Goal: Find specific page/section: Find specific page/section

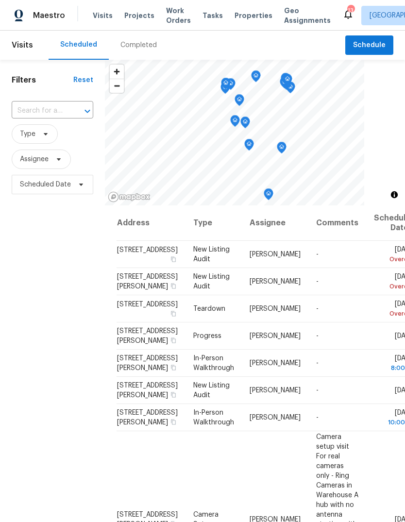
click at [99, 20] on span "Visits" at bounding box center [103, 16] width 20 height 10
click at [104, 17] on span "Visits" at bounding box center [103, 16] width 20 height 10
click at [149, 50] on div "Completed" at bounding box center [139, 45] width 60 height 29
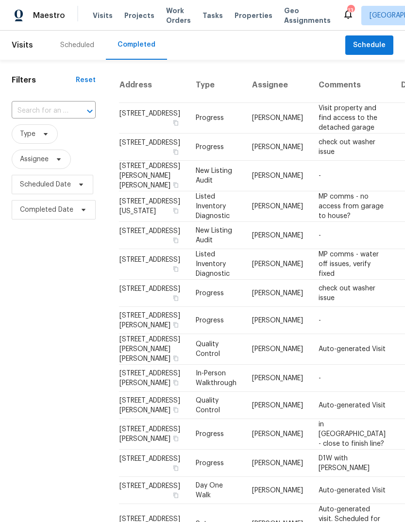
click at [313, 191] on td "-" at bounding box center [352, 176] width 83 height 31
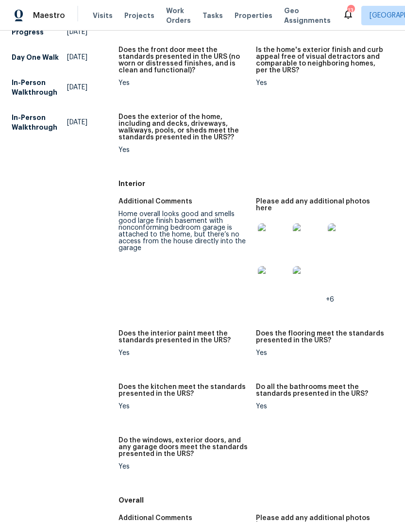
scroll to position [247, 0]
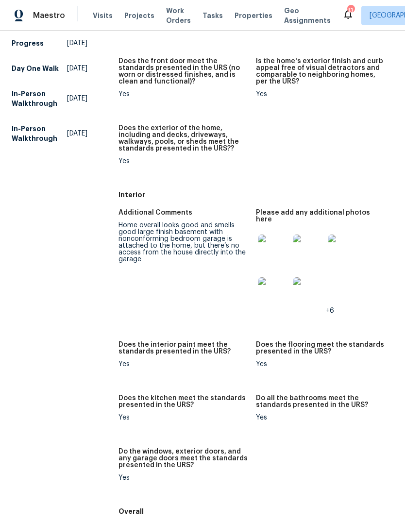
click at [274, 234] on img at bounding box center [273, 249] width 31 height 31
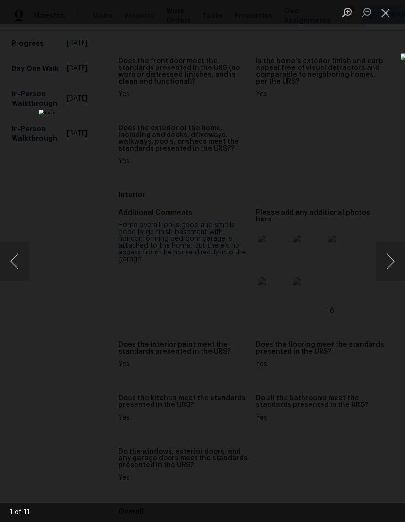
click at [395, 263] on button "Next image" at bounding box center [390, 261] width 29 height 39
click at [391, 265] on button "Next image" at bounding box center [390, 261] width 29 height 39
click at [391, 264] on button "Next image" at bounding box center [390, 261] width 29 height 39
click at [388, 268] on button "Next image" at bounding box center [390, 261] width 29 height 39
click at [393, 263] on button "Next image" at bounding box center [390, 261] width 29 height 39
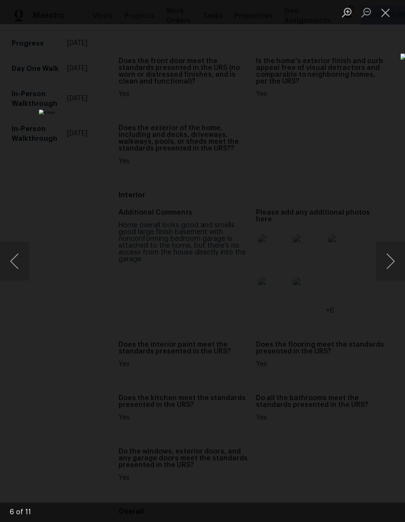
click at [389, 264] on button "Next image" at bounding box center [390, 261] width 29 height 39
click at [392, 264] on button "Next image" at bounding box center [390, 261] width 29 height 39
click at [393, 265] on button "Next image" at bounding box center [390, 261] width 29 height 39
click at [387, 267] on button "Next image" at bounding box center [390, 261] width 29 height 39
click at [386, 265] on button "Next image" at bounding box center [390, 261] width 29 height 39
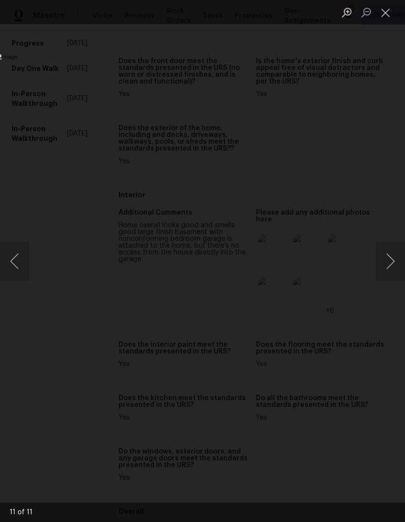
click at [387, 263] on button "Next image" at bounding box center [390, 261] width 29 height 39
click at [388, 263] on button "Next image" at bounding box center [390, 261] width 29 height 39
click at [389, 258] on button "Next image" at bounding box center [390, 261] width 29 height 39
click at [388, 12] on button "Close lightbox" at bounding box center [385, 12] width 19 height 17
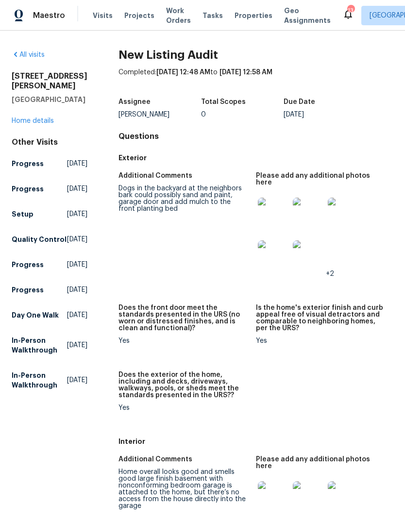
scroll to position [0, 0]
click at [274, 203] on img at bounding box center [273, 213] width 31 height 31
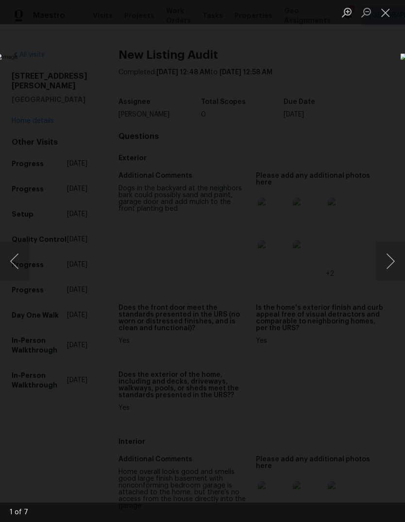
click at [390, 265] on button "Next image" at bounding box center [390, 261] width 29 height 39
click at [393, 267] on button "Next image" at bounding box center [390, 261] width 29 height 39
click at [390, 271] on button "Next image" at bounding box center [390, 261] width 29 height 39
click at [390, 269] on button "Next image" at bounding box center [390, 261] width 29 height 39
click at [389, 265] on button "Next image" at bounding box center [390, 261] width 29 height 39
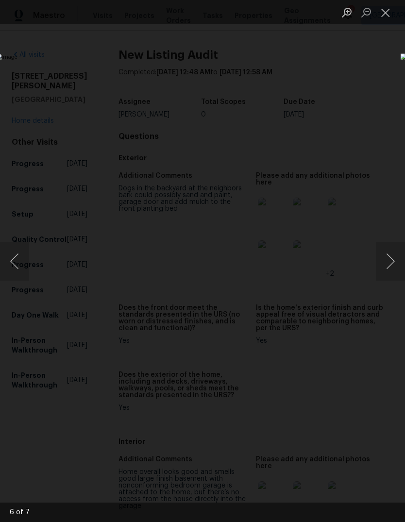
click at [16, 260] on button "Previous image" at bounding box center [14, 261] width 29 height 39
click at [395, 268] on button "Next image" at bounding box center [390, 261] width 29 height 39
click at [391, 268] on button "Next image" at bounding box center [390, 261] width 29 height 39
click at [394, 265] on button "Next image" at bounding box center [390, 261] width 29 height 39
click at [391, 14] on button "Close lightbox" at bounding box center [385, 12] width 19 height 17
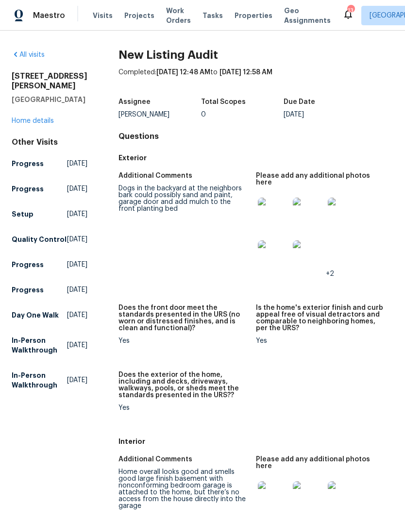
click at [34, 57] on link "All visits" at bounding box center [28, 54] width 33 height 7
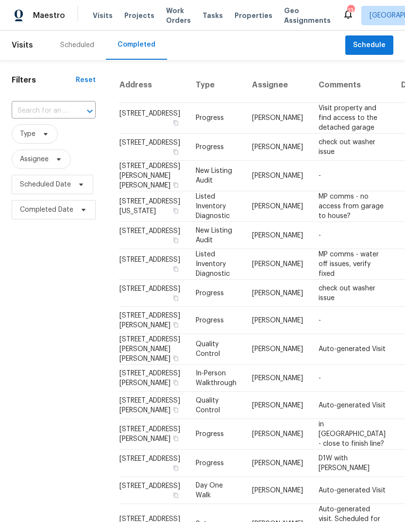
click at [262, 222] on td "[PERSON_NAME]" at bounding box center [277, 206] width 66 height 31
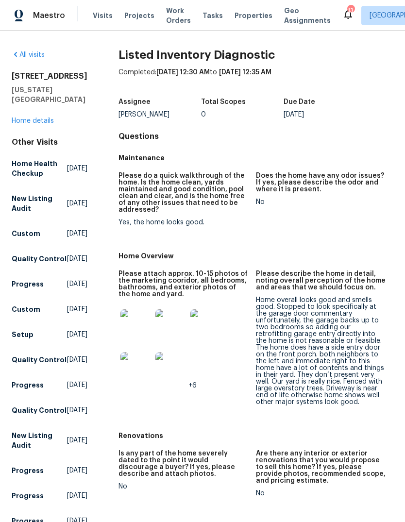
click at [41, 57] on link "All visits" at bounding box center [28, 54] width 33 height 7
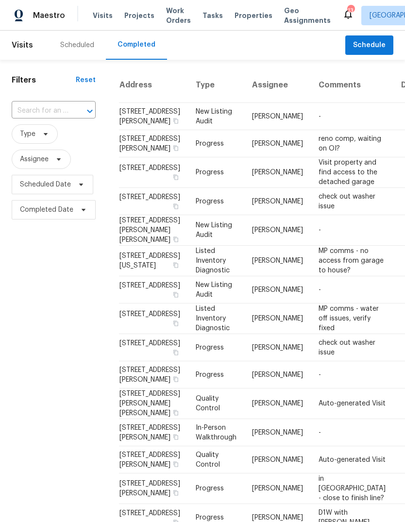
click at [311, 157] on td "reno comp, waiting on OI?" at bounding box center [352, 143] width 83 height 27
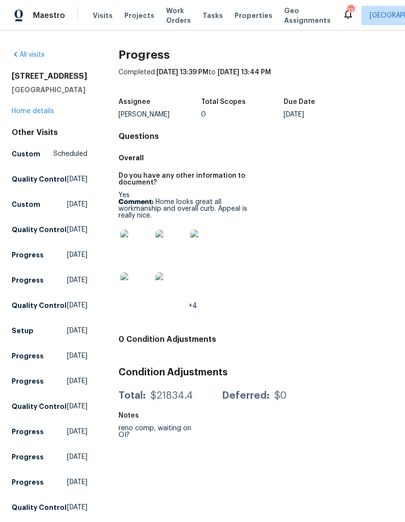
click at [38, 57] on link "All visits" at bounding box center [28, 54] width 33 height 7
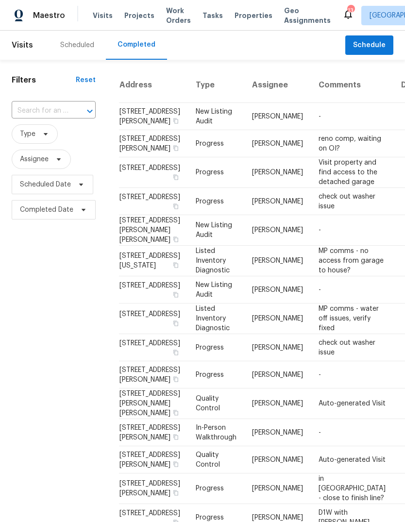
click at [258, 124] on td "[PERSON_NAME]" at bounding box center [277, 116] width 66 height 27
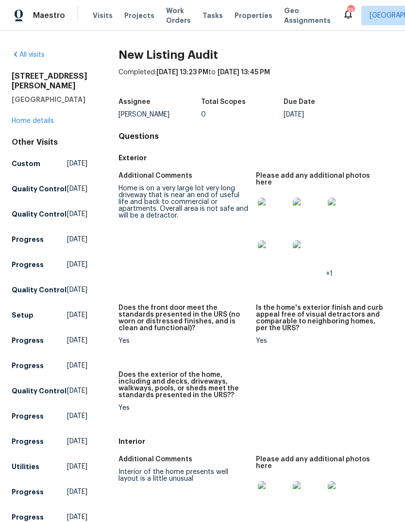
click at [140, 19] on span "Projects" at bounding box center [139, 16] width 30 height 10
